Goal: Task Accomplishment & Management: Manage account settings

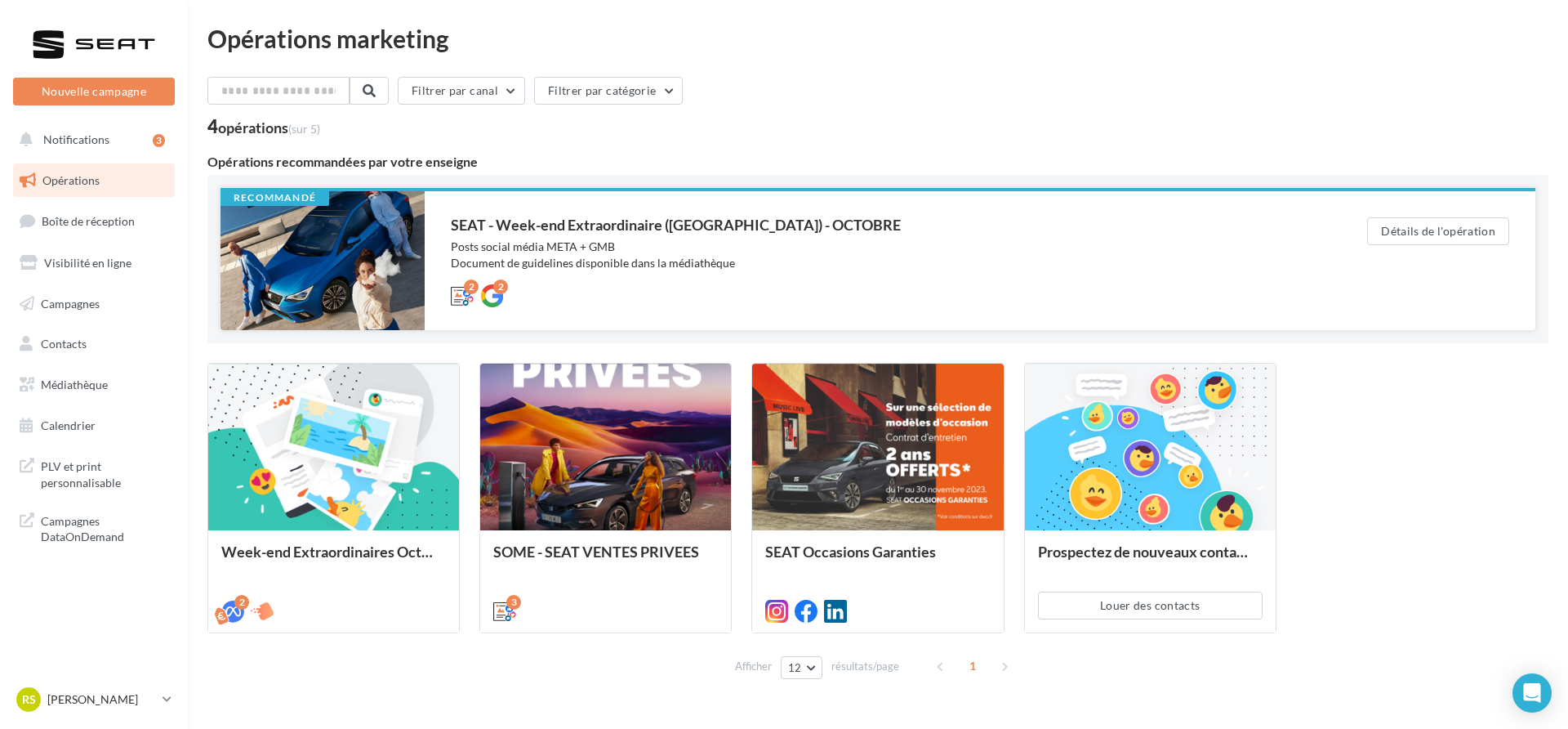
click at [508, 260] on div "Posts social média META + GMB Document de guidelines disponible dans la médiath…" at bounding box center [876, 255] width 851 height 33
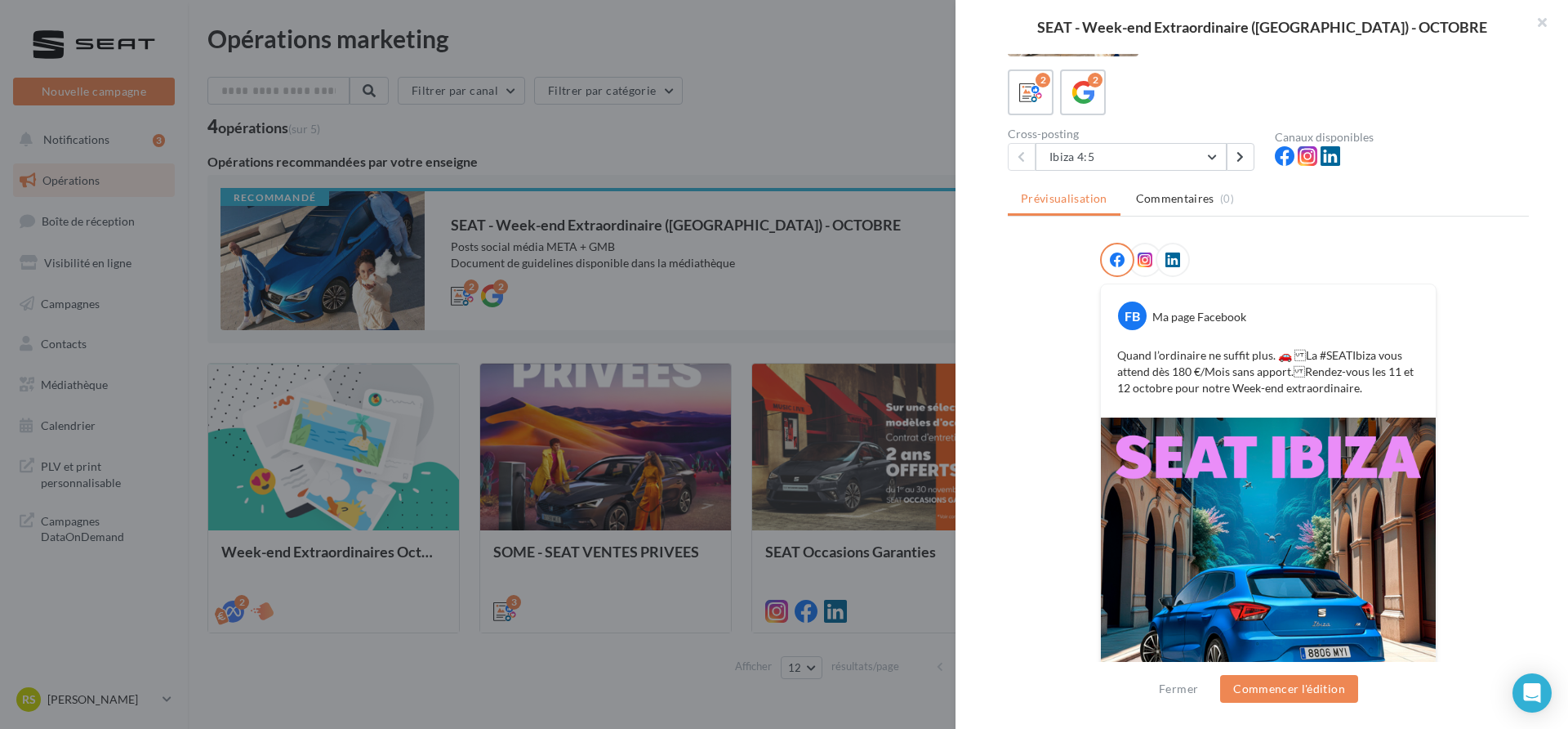
scroll to position [81, 0]
click at [1142, 166] on button "Ibiza 4:5" at bounding box center [1131, 159] width 191 height 28
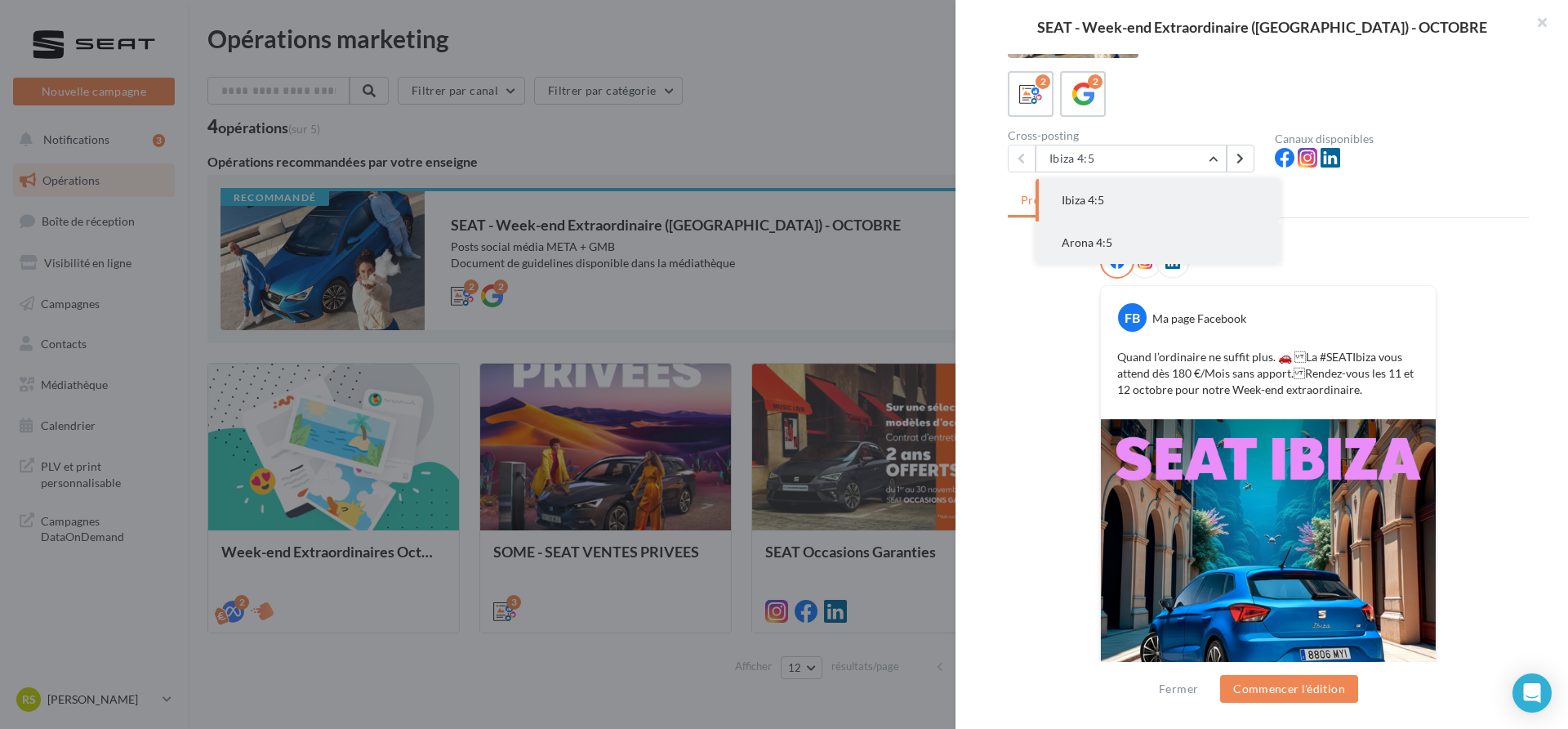
click at [1138, 239] on button "Arona 4:5" at bounding box center [1158, 243] width 245 height 43
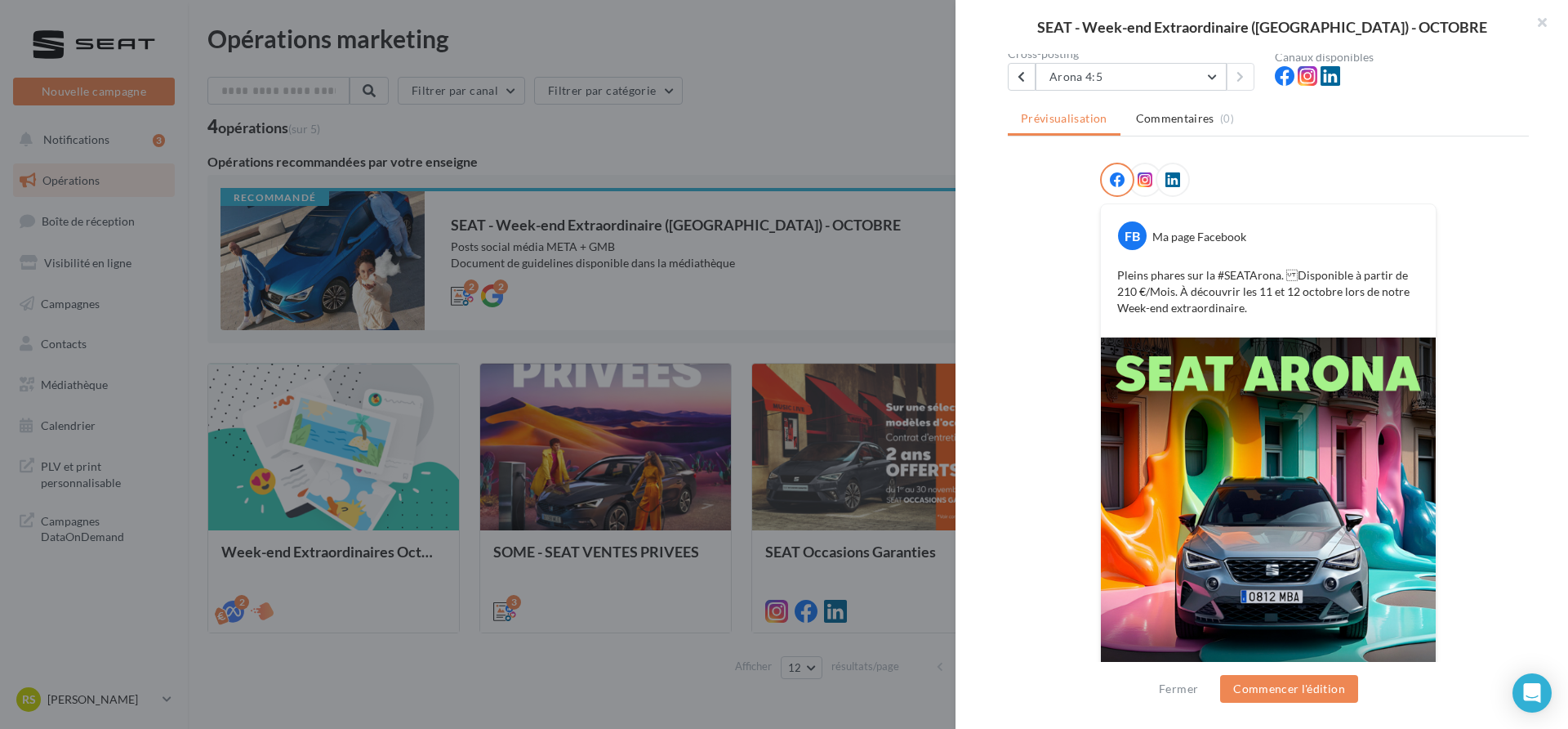
scroll to position [143, 0]
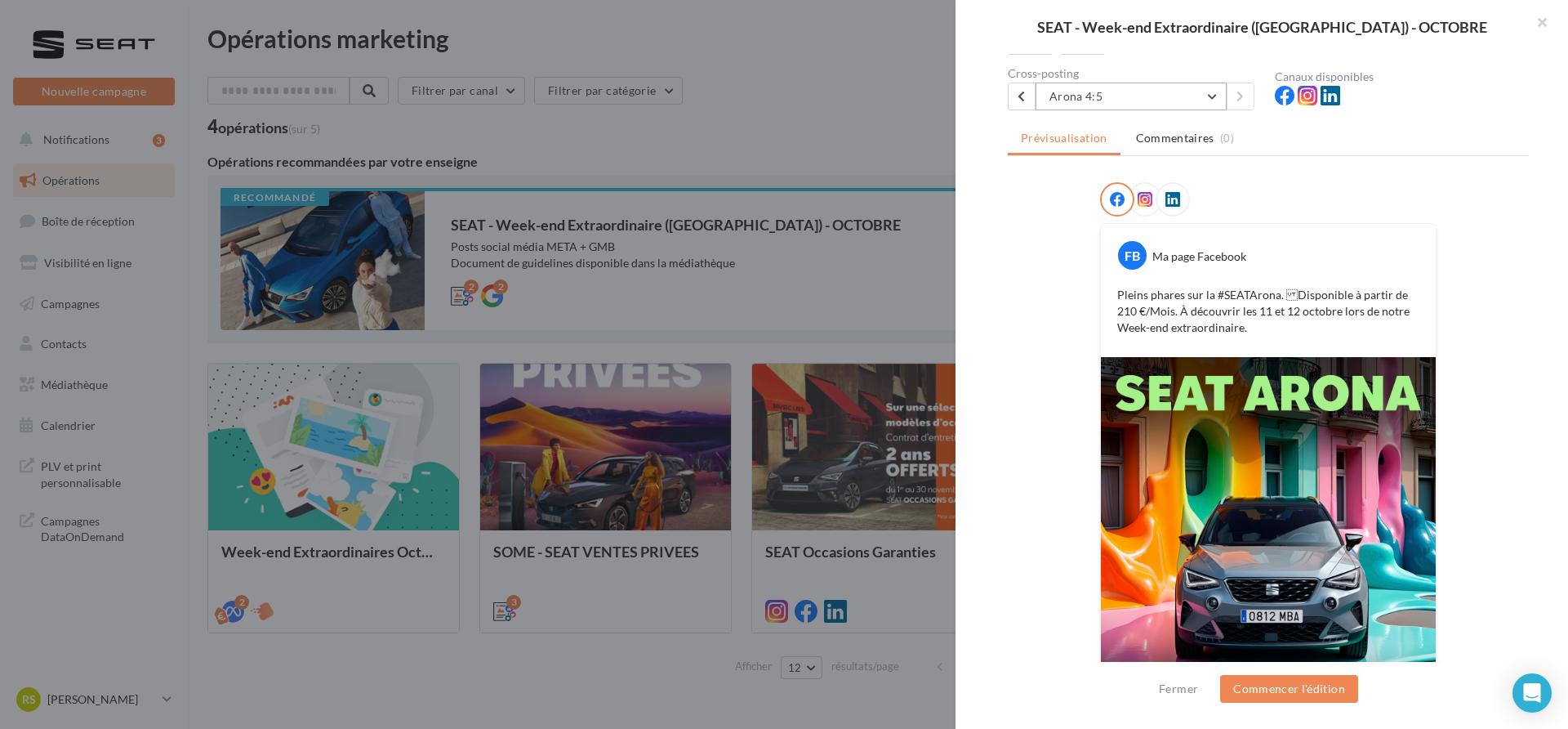
click at [1139, 90] on button "Arona 4:5" at bounding box center [1131, 97] width 191 height 28
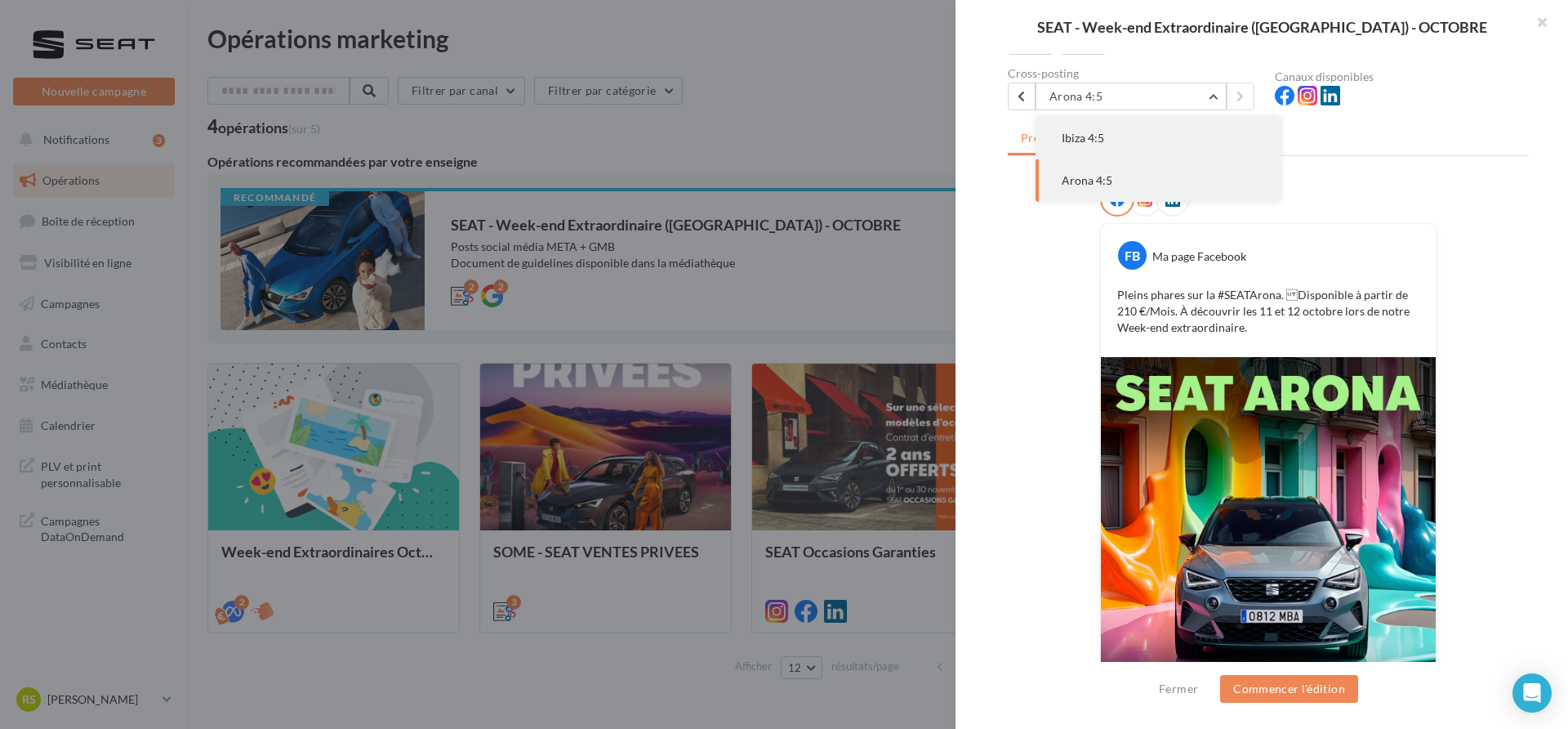
click at [1133, 126] on button "Ibiza 4:5" at bounding box center [1158, 138] width 245 height 43
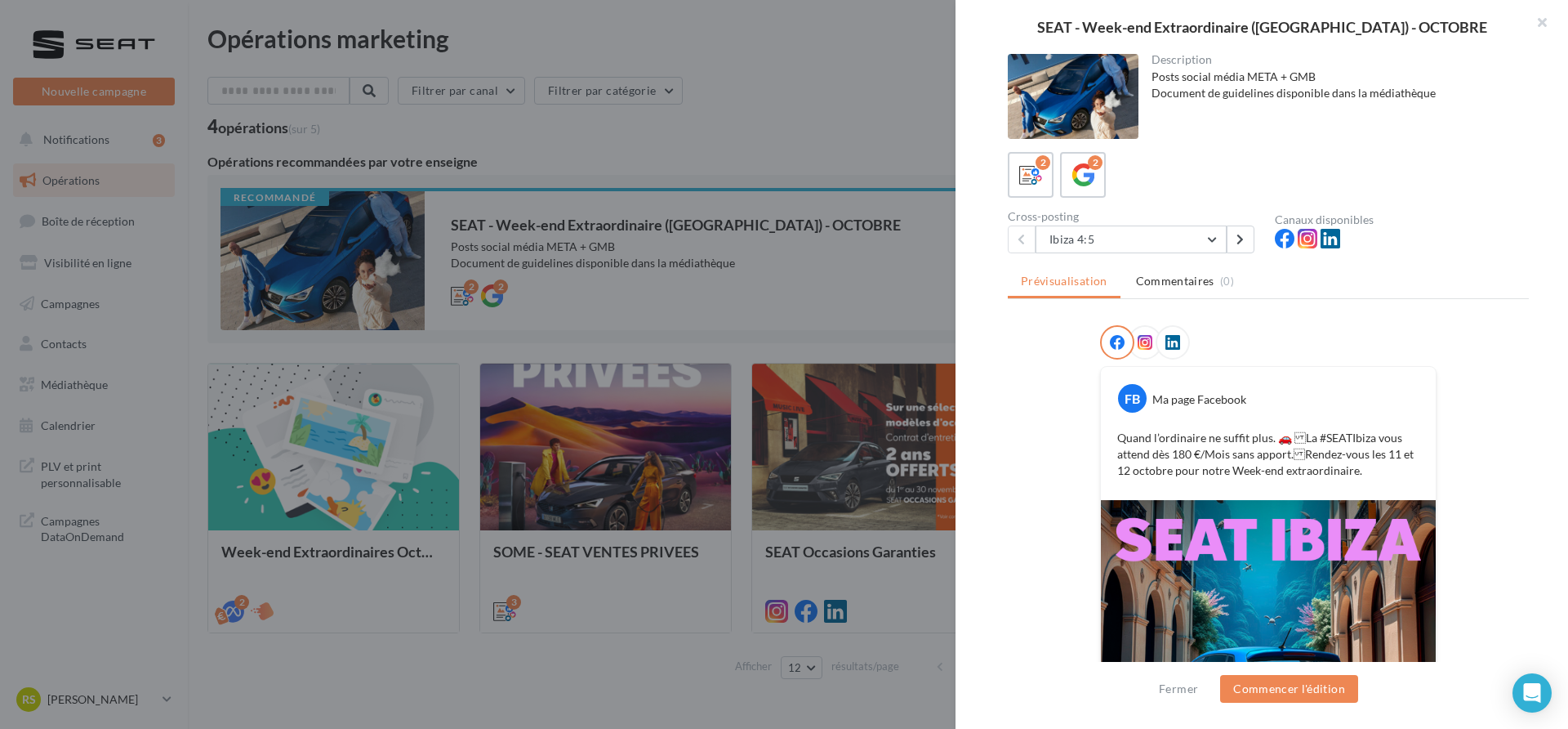
scroll to position [264, 0]
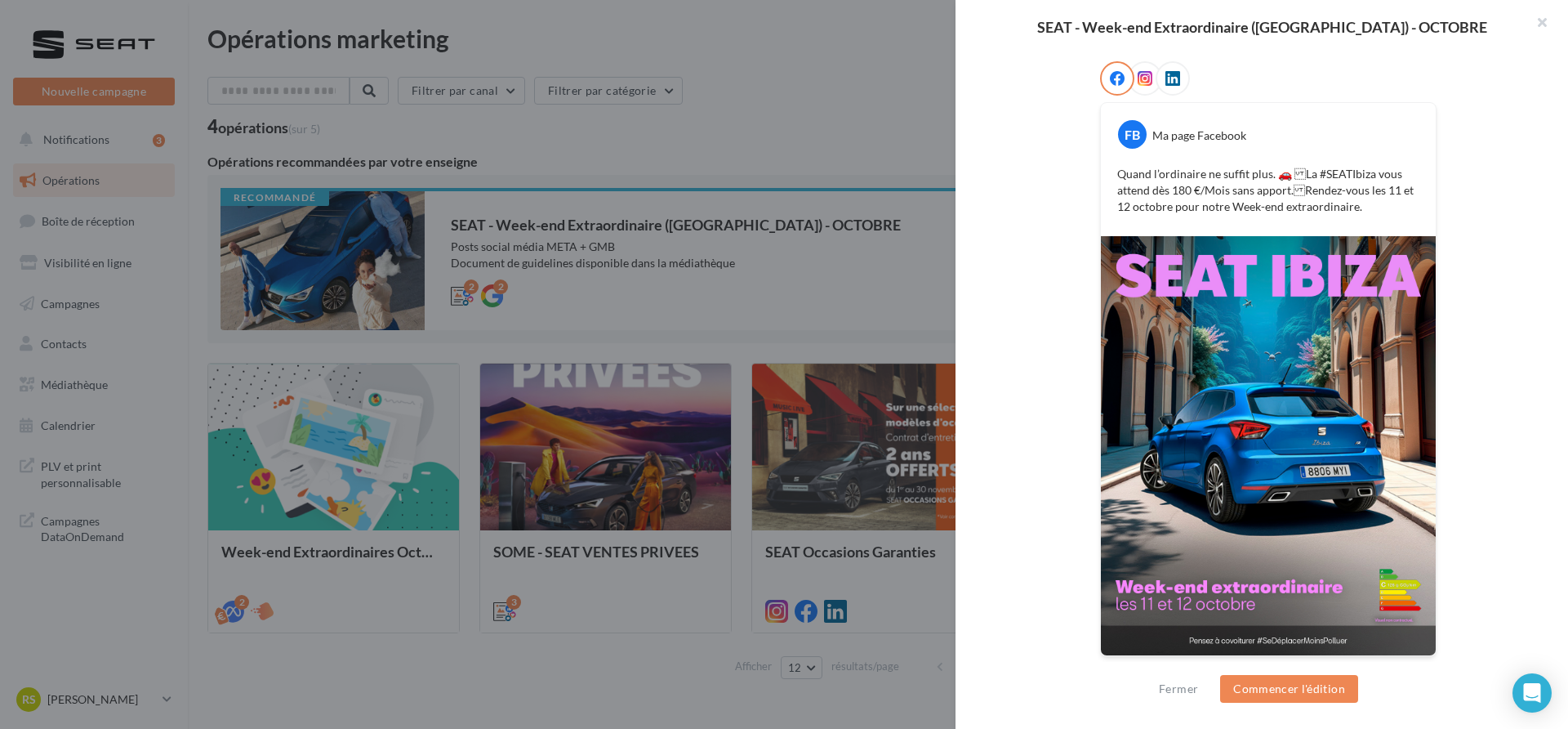
click at [884, 99] on div at bounding box center [784, 364] width 1568 height 729
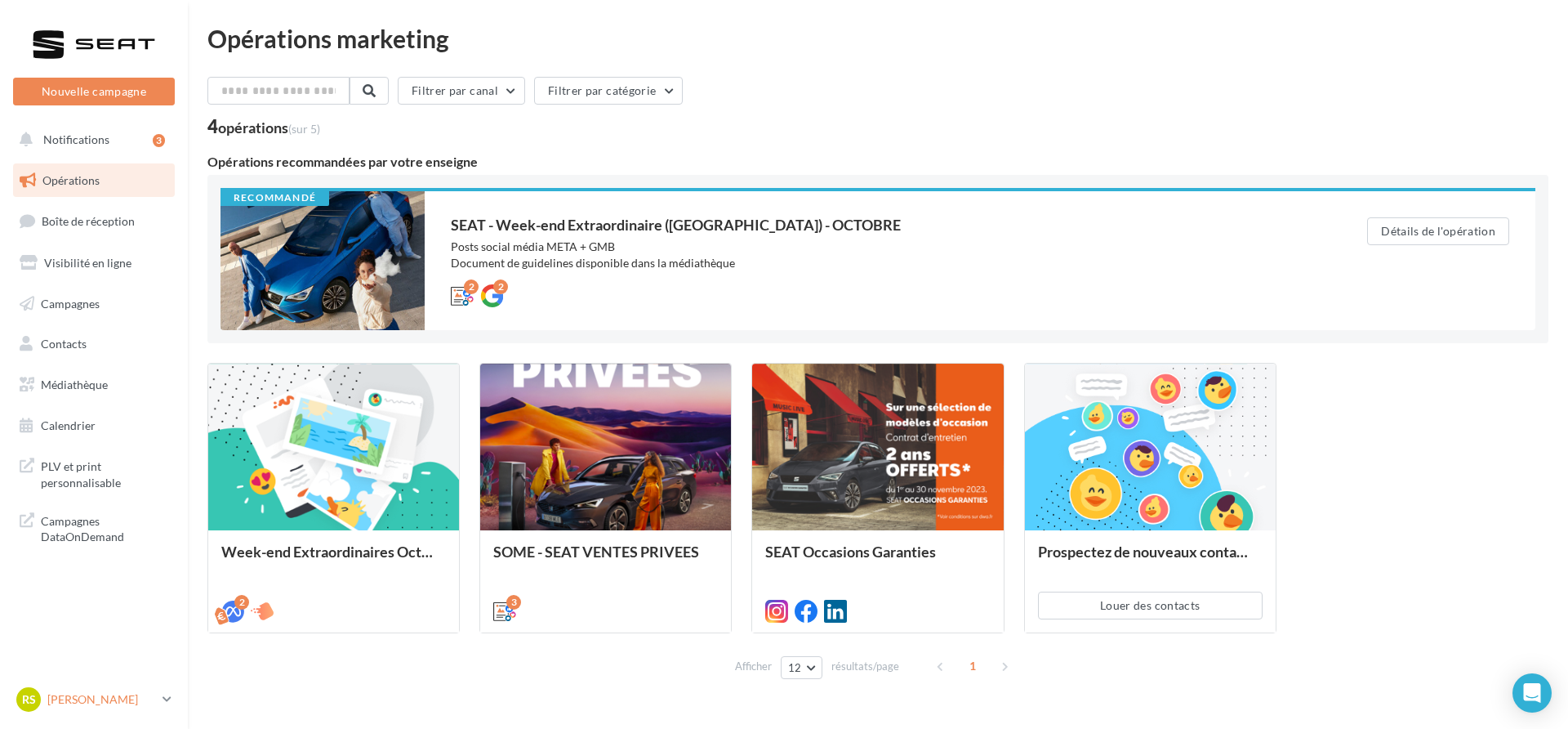
click at [113, 703] on p "[PERSON_NAME]" at bounding box center [101, 699] width 109 height 16
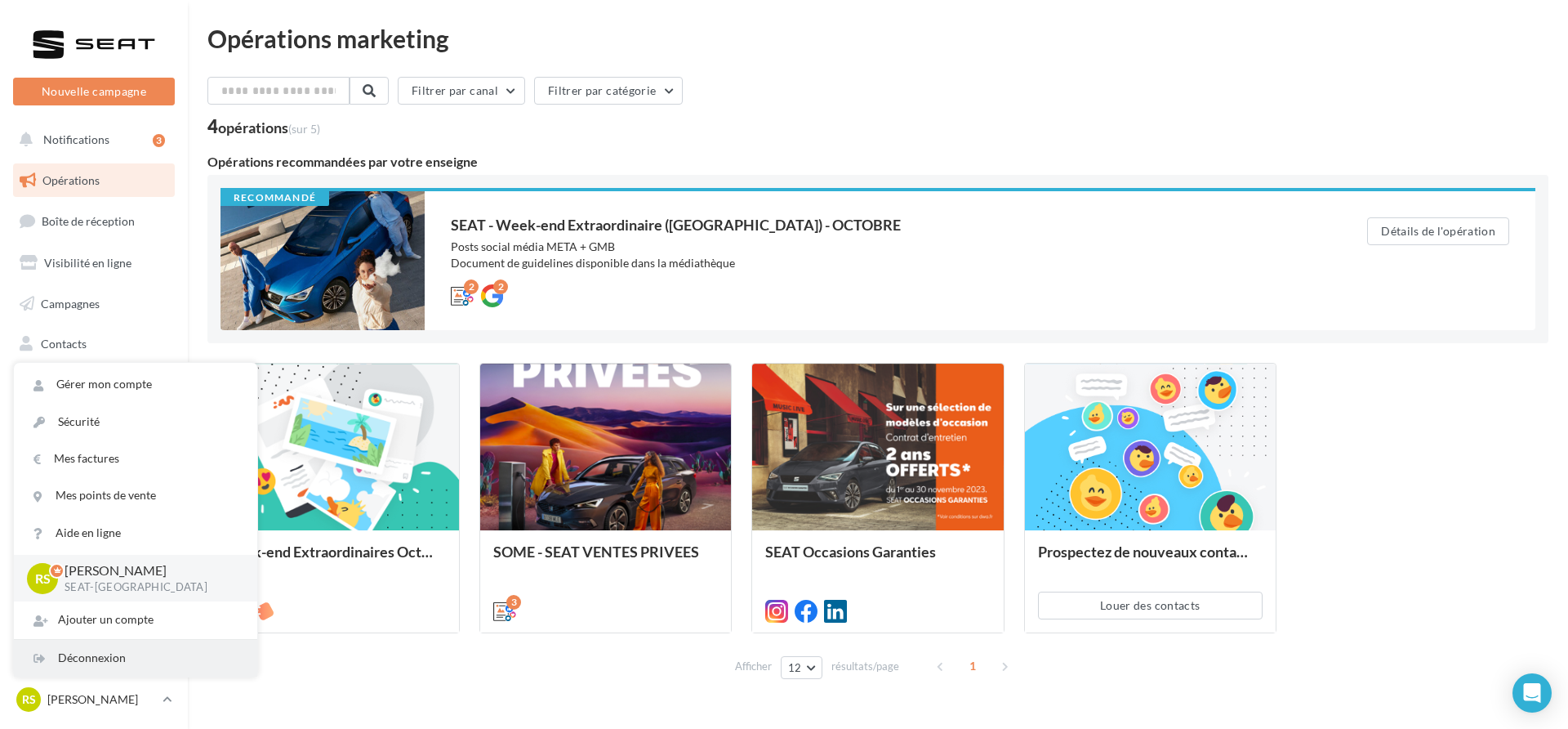
drag, startPoint x: 119, startPoint y: 669, endPoint x: 112, endPoint y: 663, distance: 9.2
click at [118, 669] on div "Déconnexion" at bounding box center [136, 658] width 244 height 37
